Goal: Information Seeking & Learning: Learn about a topic

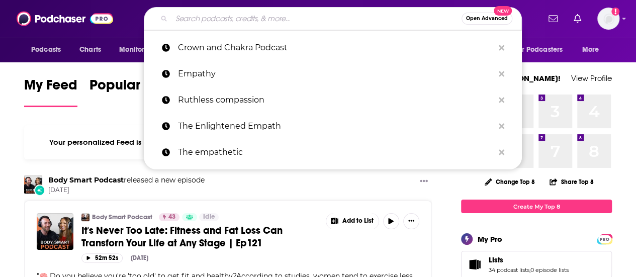
click at [228, 21] on input "Search podcasts, credits, & more..." at bounding box center [316, 19] width 290 height 16
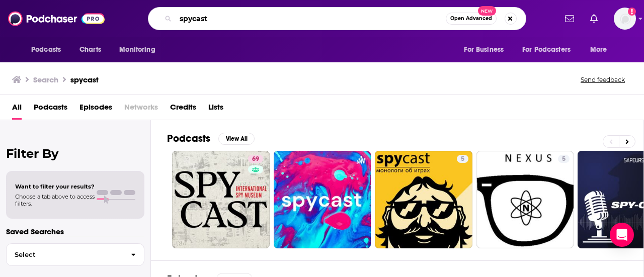
click at [280, 17] on input "spycast" at bounding box center [310, 19] width 270 height 16
type input "spytalk"
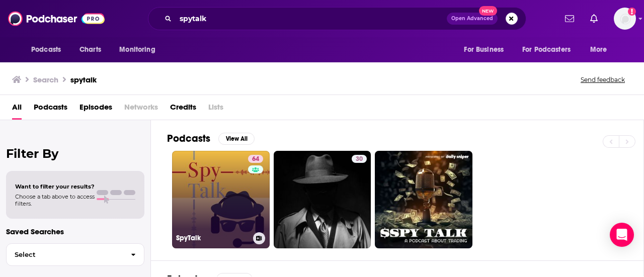
click at [214, 182] on link "64 SpyTalk" at bounding box center [221, 200] width 98 height 98
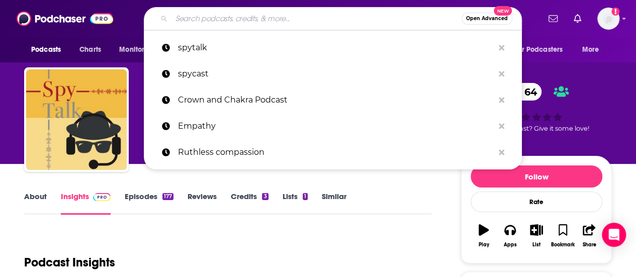
click at [214, 17] on input "Search podcasts, credits, & more..." at bounding box center [316, 19] width 290 height 16
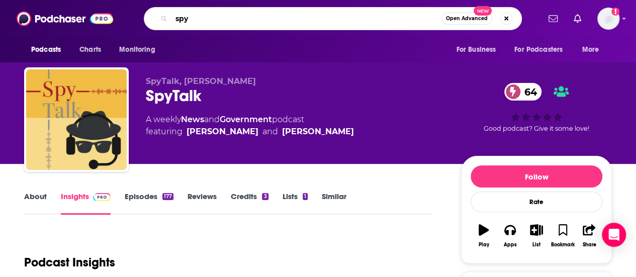
drag, startPoint x: 214, startPoint y: 17, endPoint x: 218, endPoint y: 0, distance: 17.0
click at [218, 0] on div "Podcasts Charts Monitoring spy Open Advanced New For Business For Podcasters Mo…" at bounding box center [318, 18] width 636 height 37
type input "spycast"
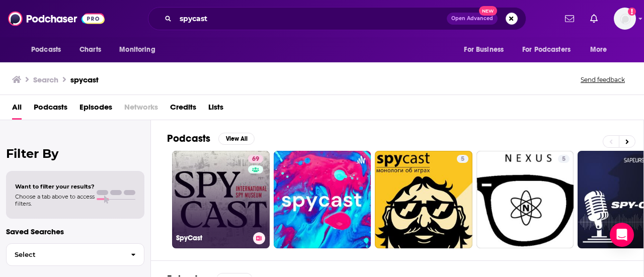
click at [219, 186] on link "69 SpyCast" at bounding box center [221, 200] width 98 height 98
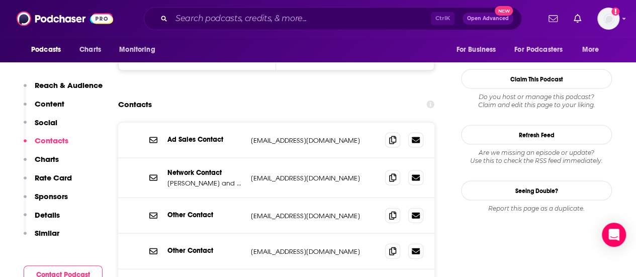
scroll to position [1009, 0]
